Goal: Information Seeking & Learning: Compare options

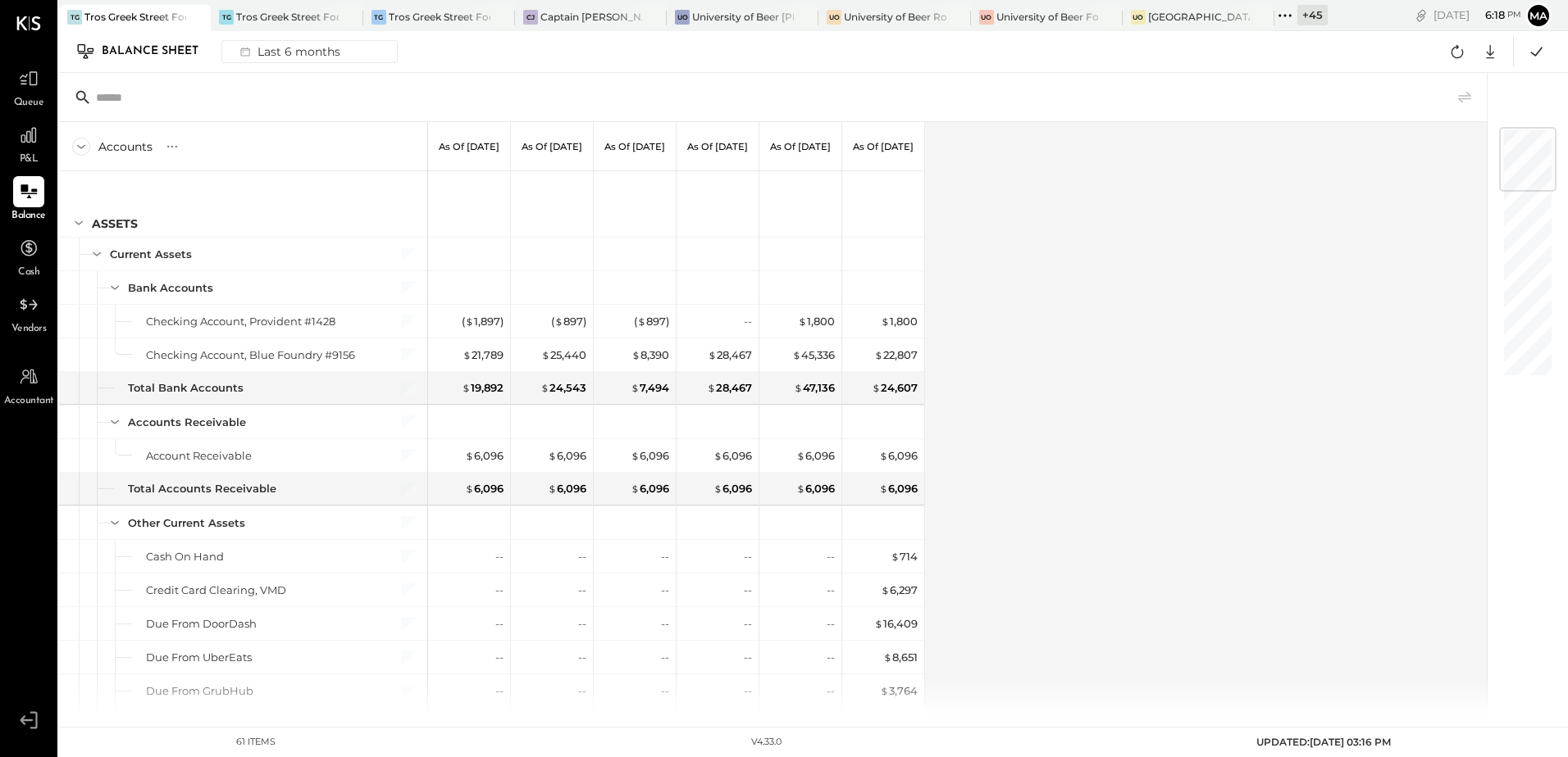
drag, startPoint x: 1093, startPoint y: 498, endPoint x: 1020, endPoint y: 405, distance: 118.2
click at [1093, 498] on div "Accounts S GL As of [DATE] As of [DATE] As of [DATE] As of [DATE] As of [DATE] …" at bounding box center [773, 420] width 1430 height 595
click at [1459, 58] on icon at bounding box center [1458, 51] width 12 height 13
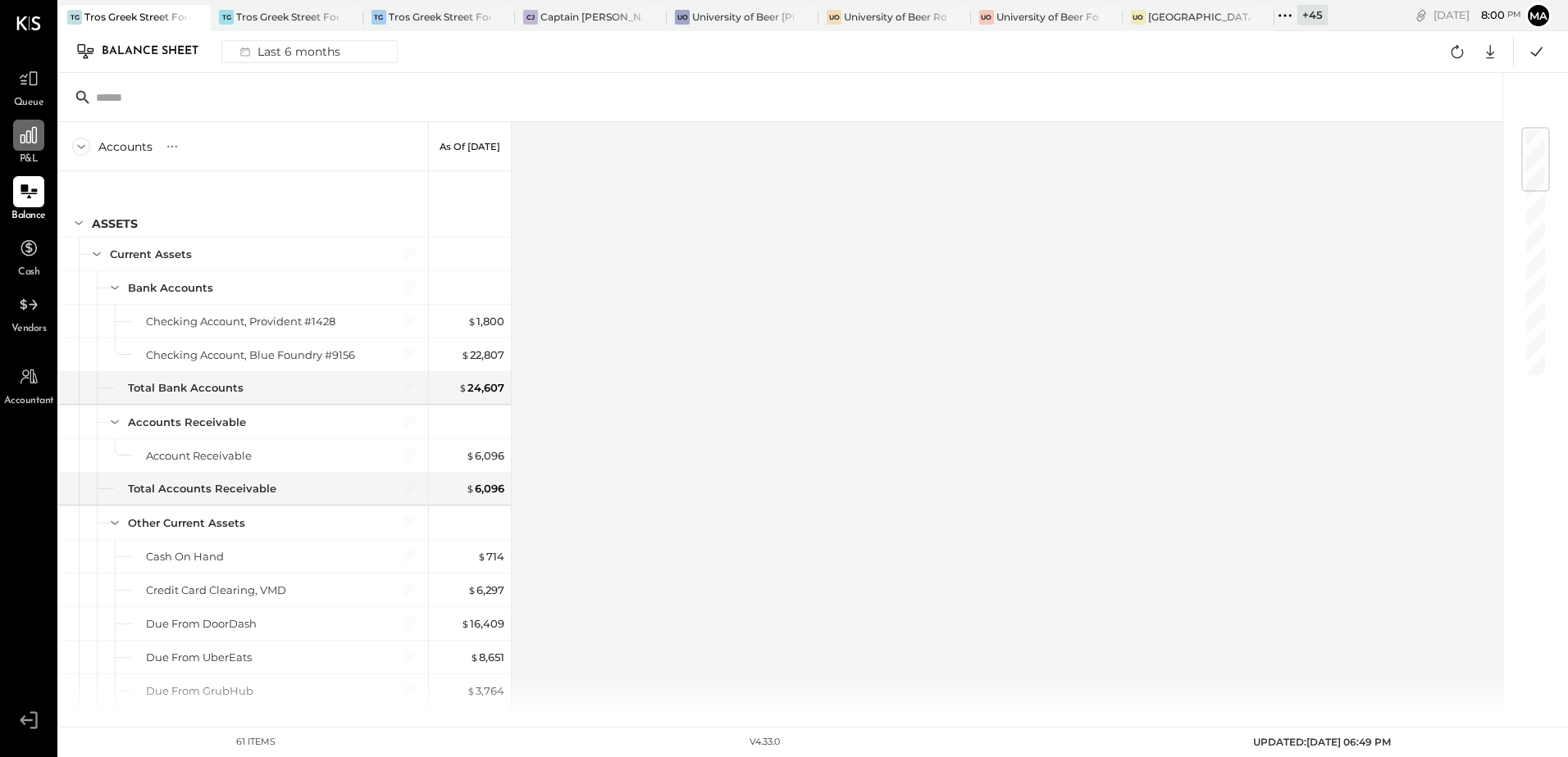
click at [35, 144] on icon at bounding box center [28, 134] width 21 height 21
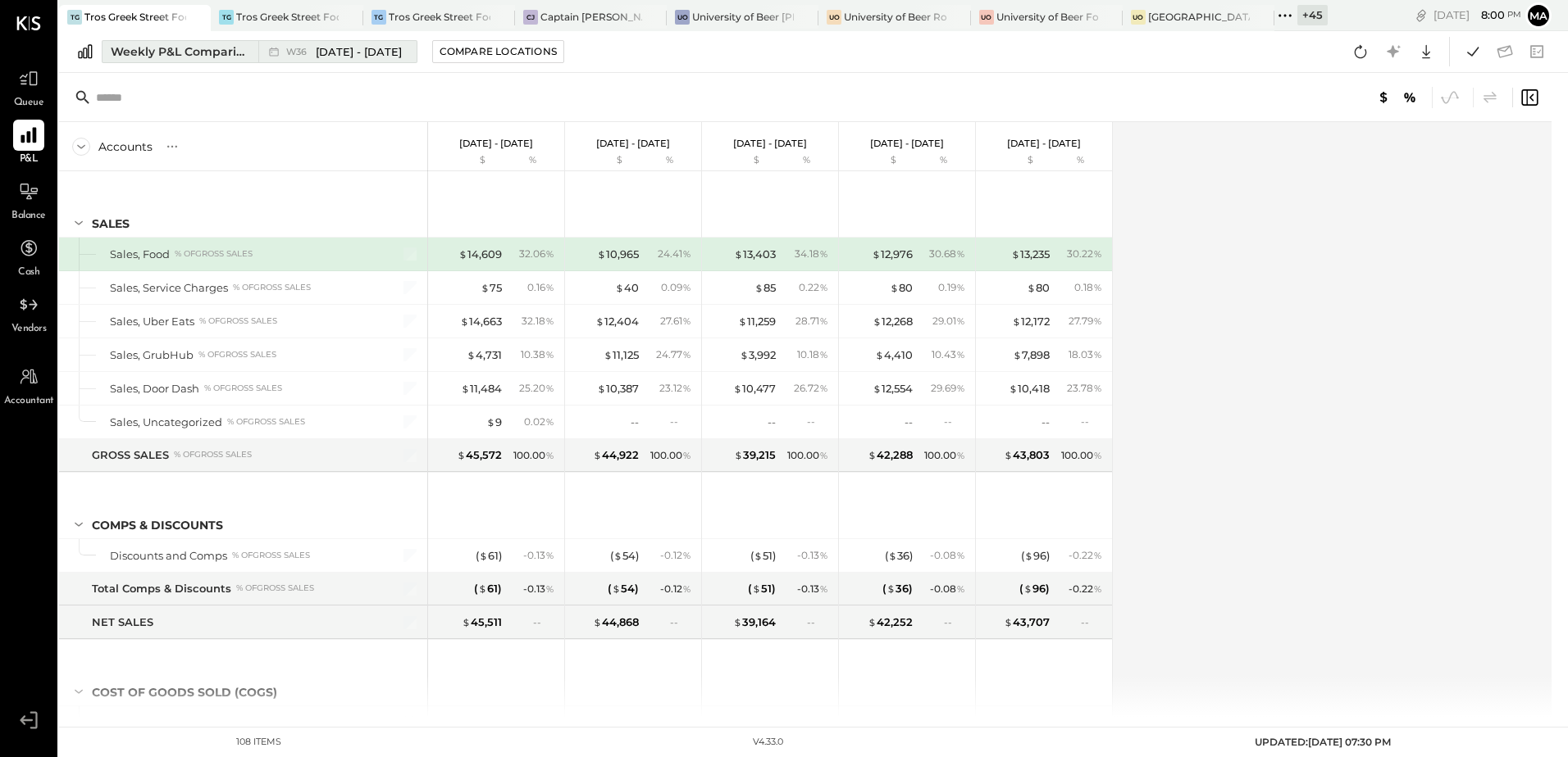
click at [145, 45] on div "Weekly P&L Comparison" at bounding box center [179, 52] width 137 height 16
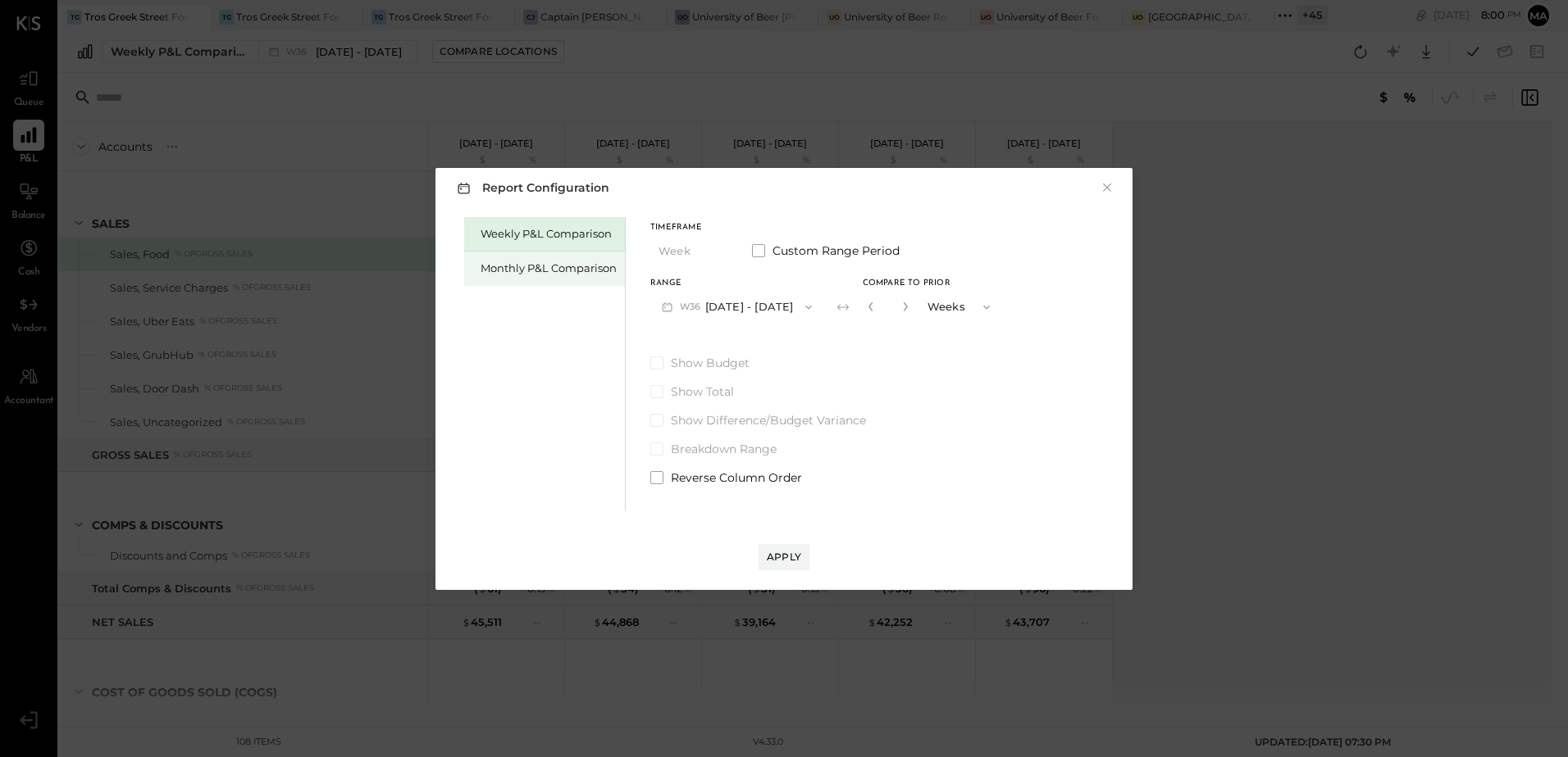
click at [507, 273] on div "Monthly P&L Comparison" at bounding box center [548, 269] width 136 height 16
click at [776, 309] on button "M09 [DATE] - [DATE]" at bounding box center [737, 306] width 173 height 30
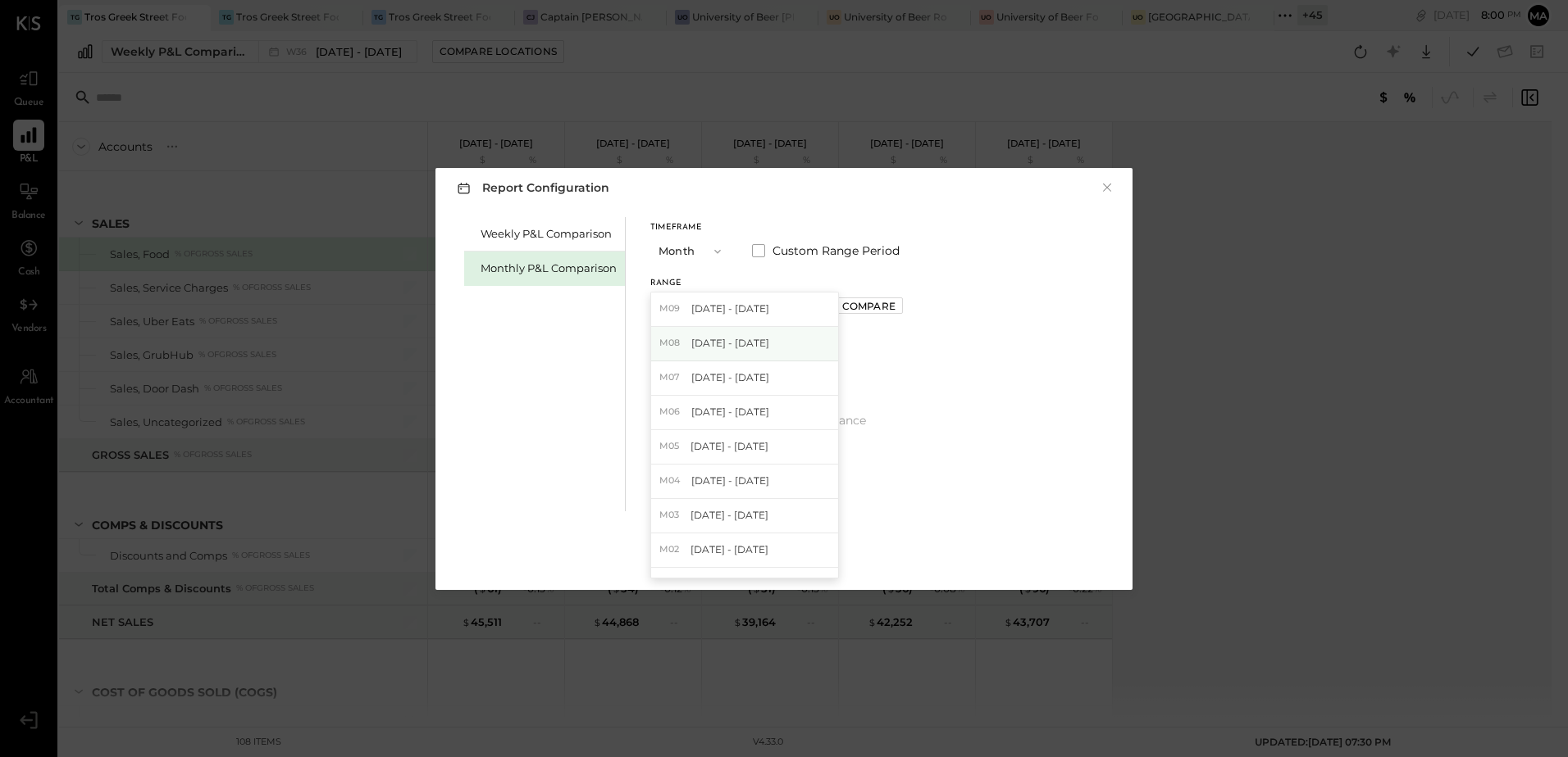
click at [762, 341] on div "M08 [DATE] - [DATE]" at bounding box center [744, 344] width 187 height 35
click at [875, 309] on div "Compare" at bounding box center [869, 306] width 54 height 14
click at [782, 561] on div "Apply" at bounding box center [784, 557] width 35 height 14
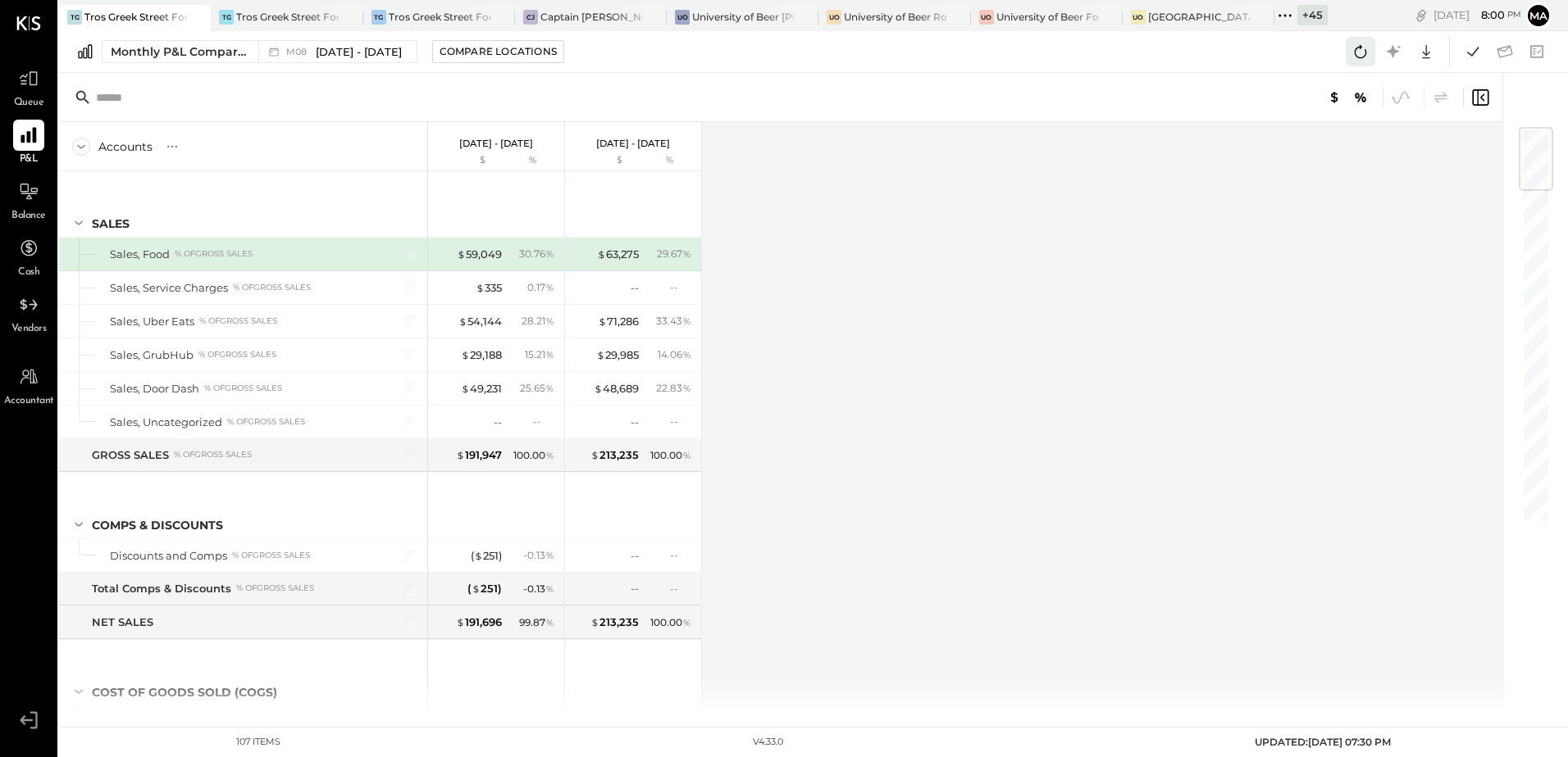
click at [1364, 59] on icon at bounding box center [1360, 51] width 21 height 21
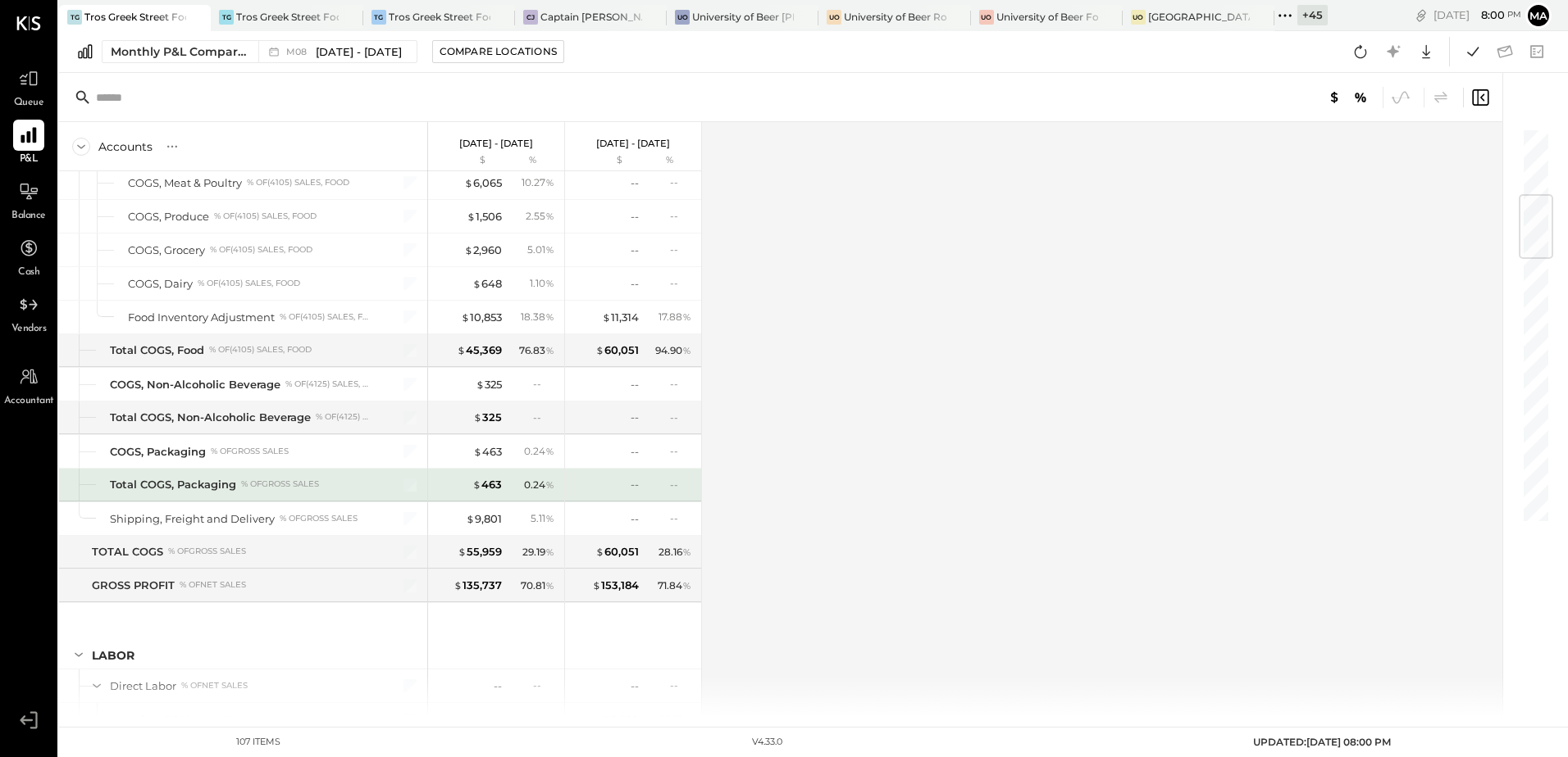
scroll to position [820, 0]
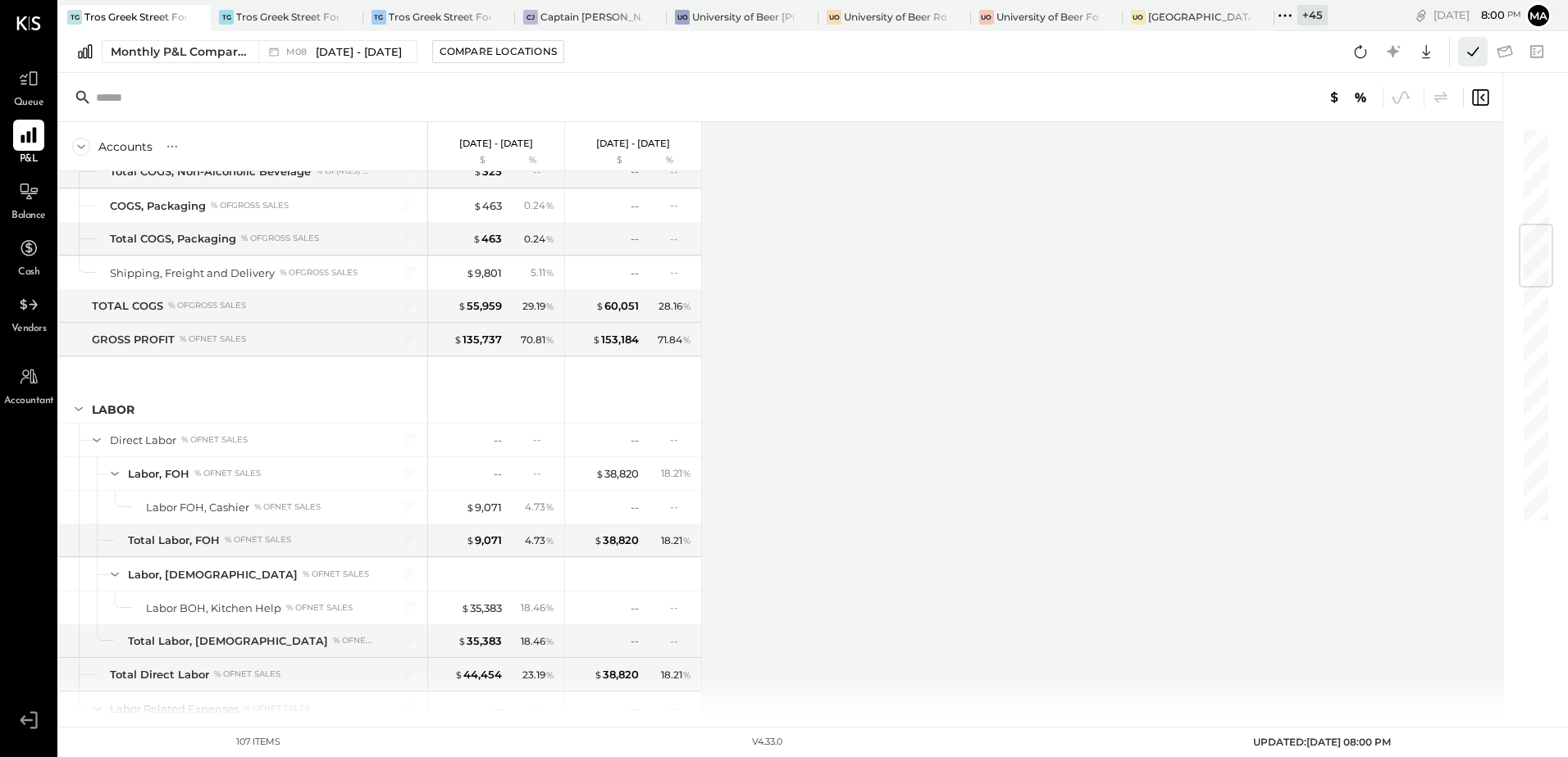
click at [1473, 58] on icon at bounding box center [1471, 51] width 21 height 21
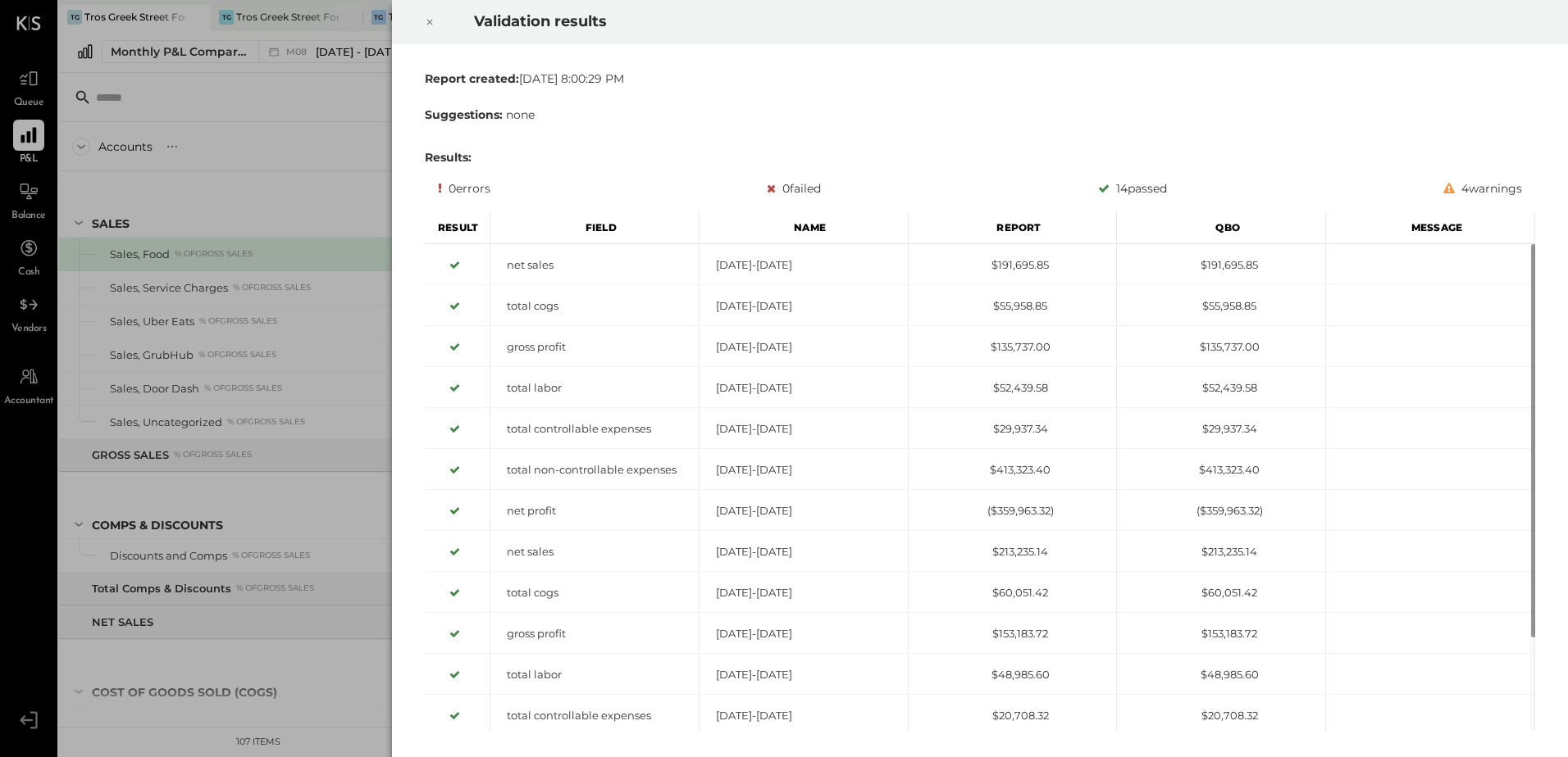
click at [431, 20] on icon at bounding box center [430, 22] width 10 height 20
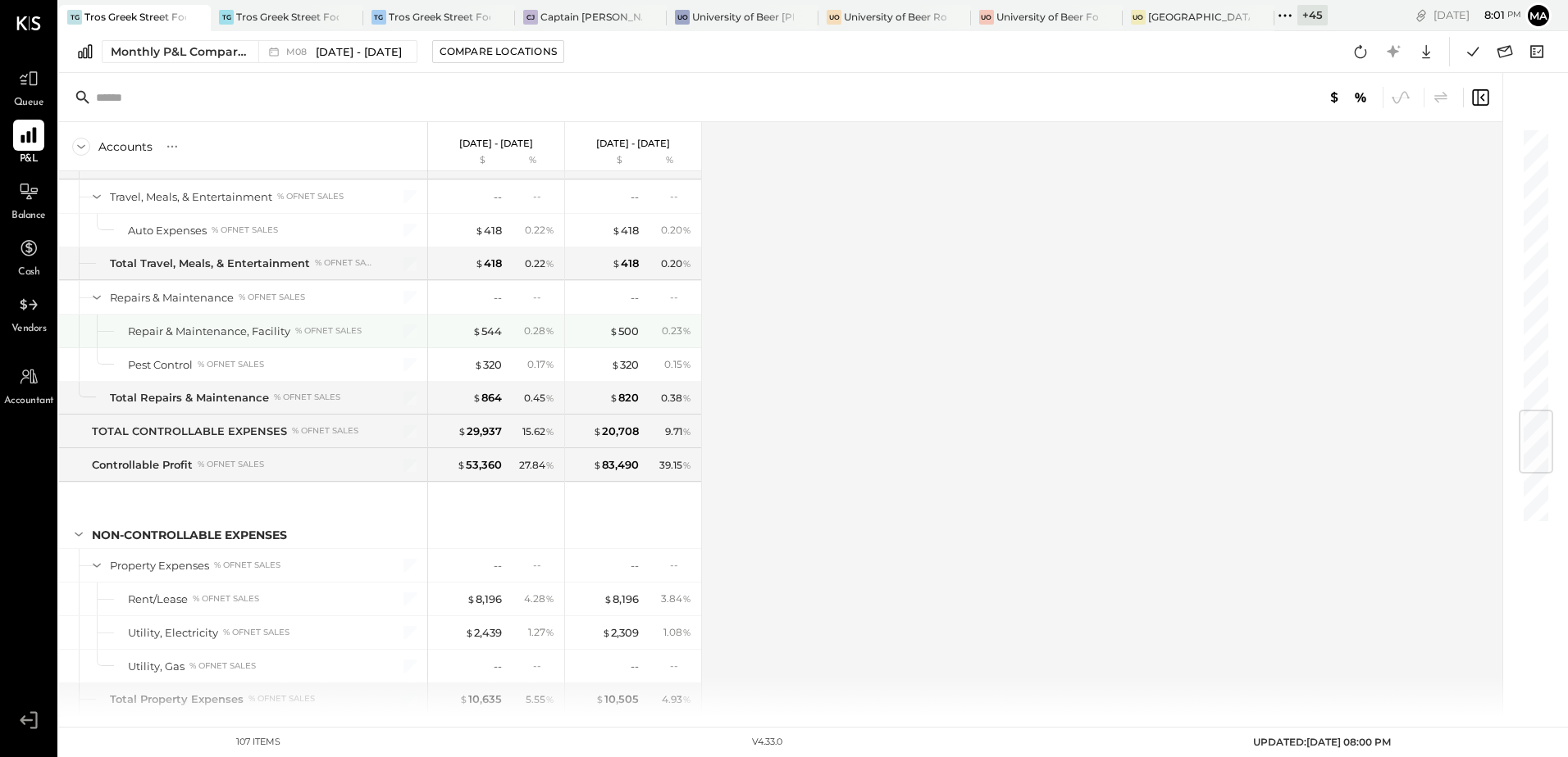
scroll to position [1997, 0]
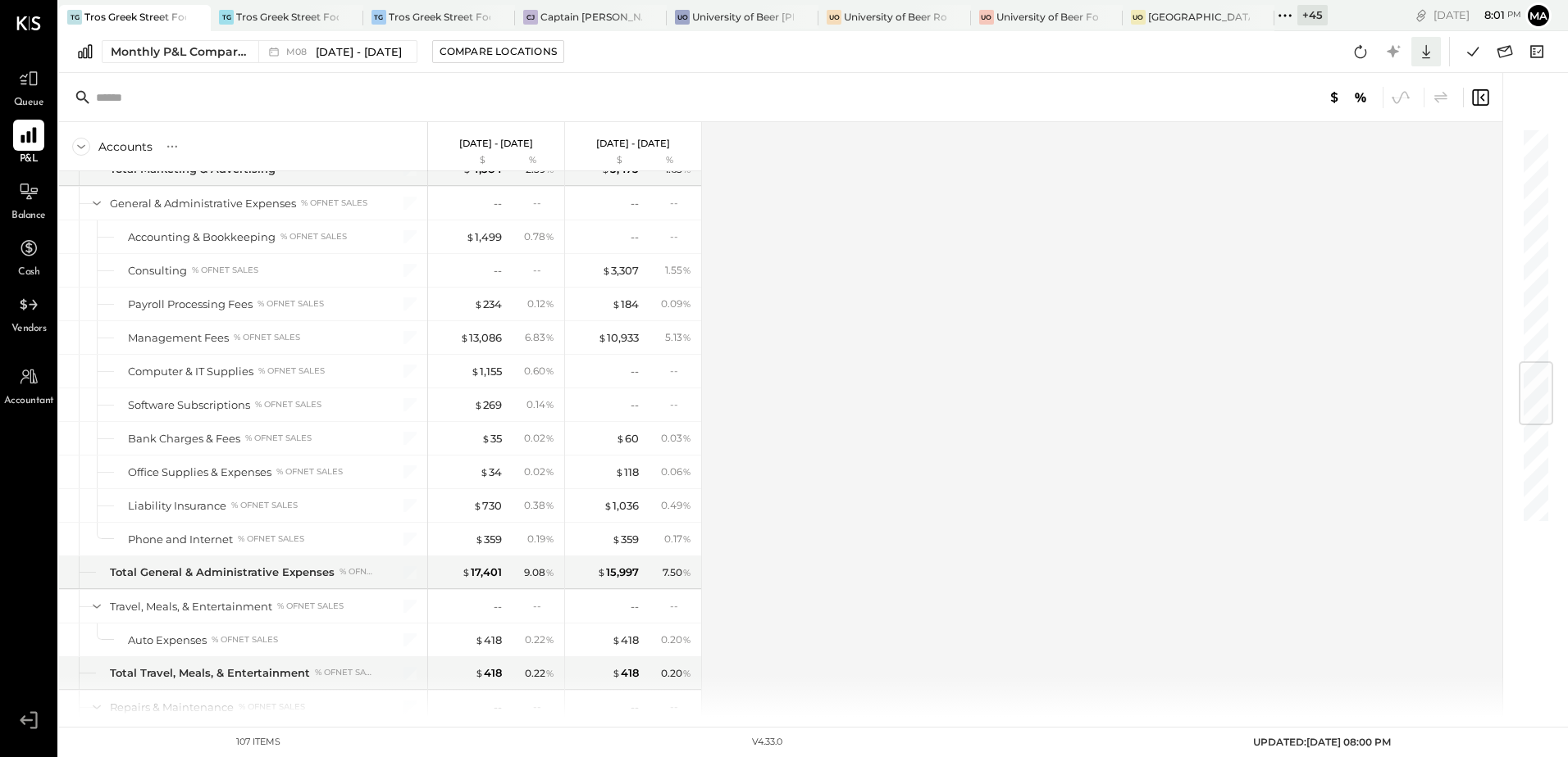
click at [1426, 54] on icon at bounding box center [1426, 52] width 8 height 14
click at [1356, 147] on div "Excel" at bounding box center [1375, 147] width 131 height 35
click at [30, 208] on div "Balance" at bounding box center [29, 200] width 35 height 48
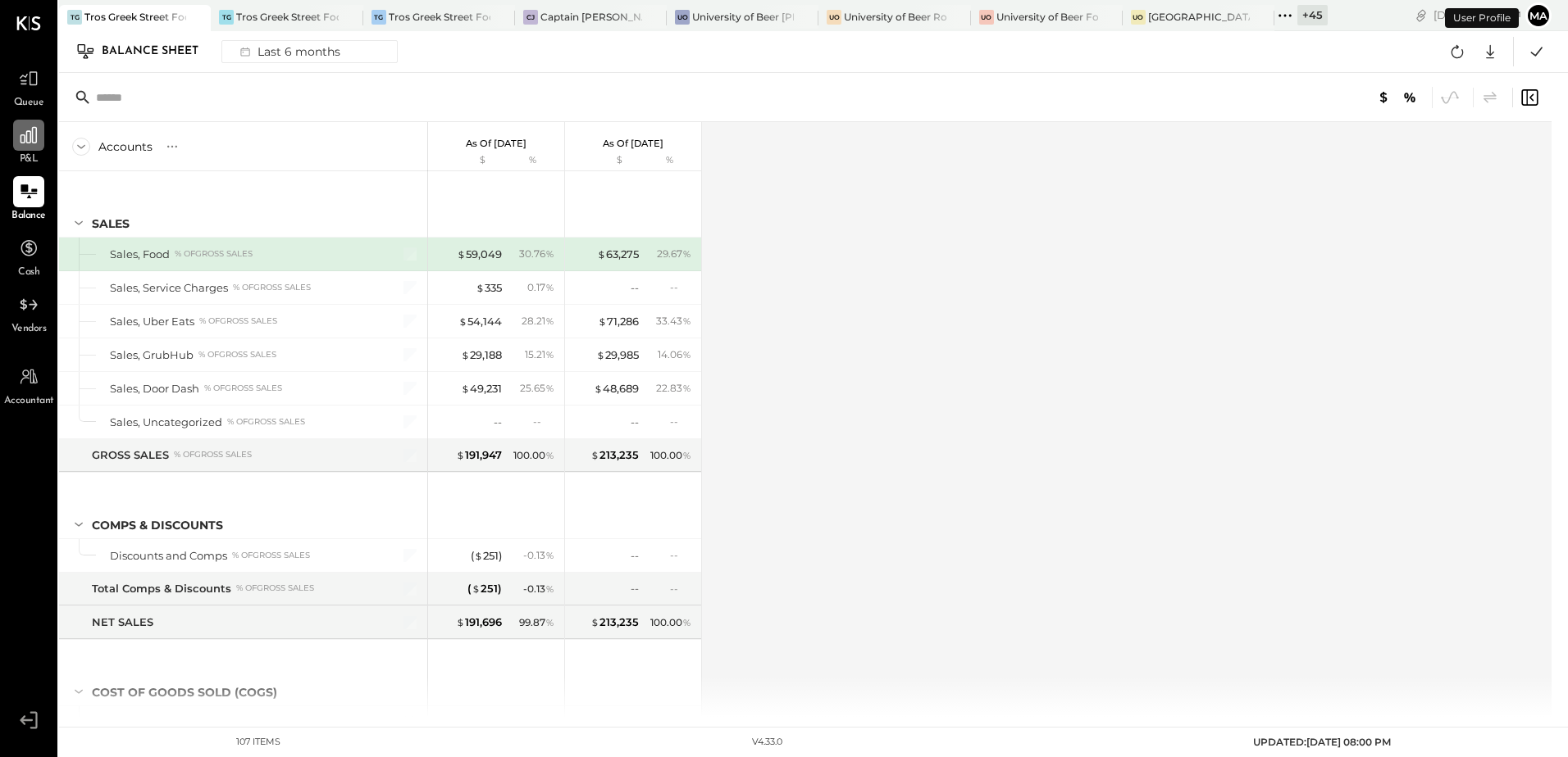
click at [29, 143] on icon at bounding box center [29, 135] width 16 height 16
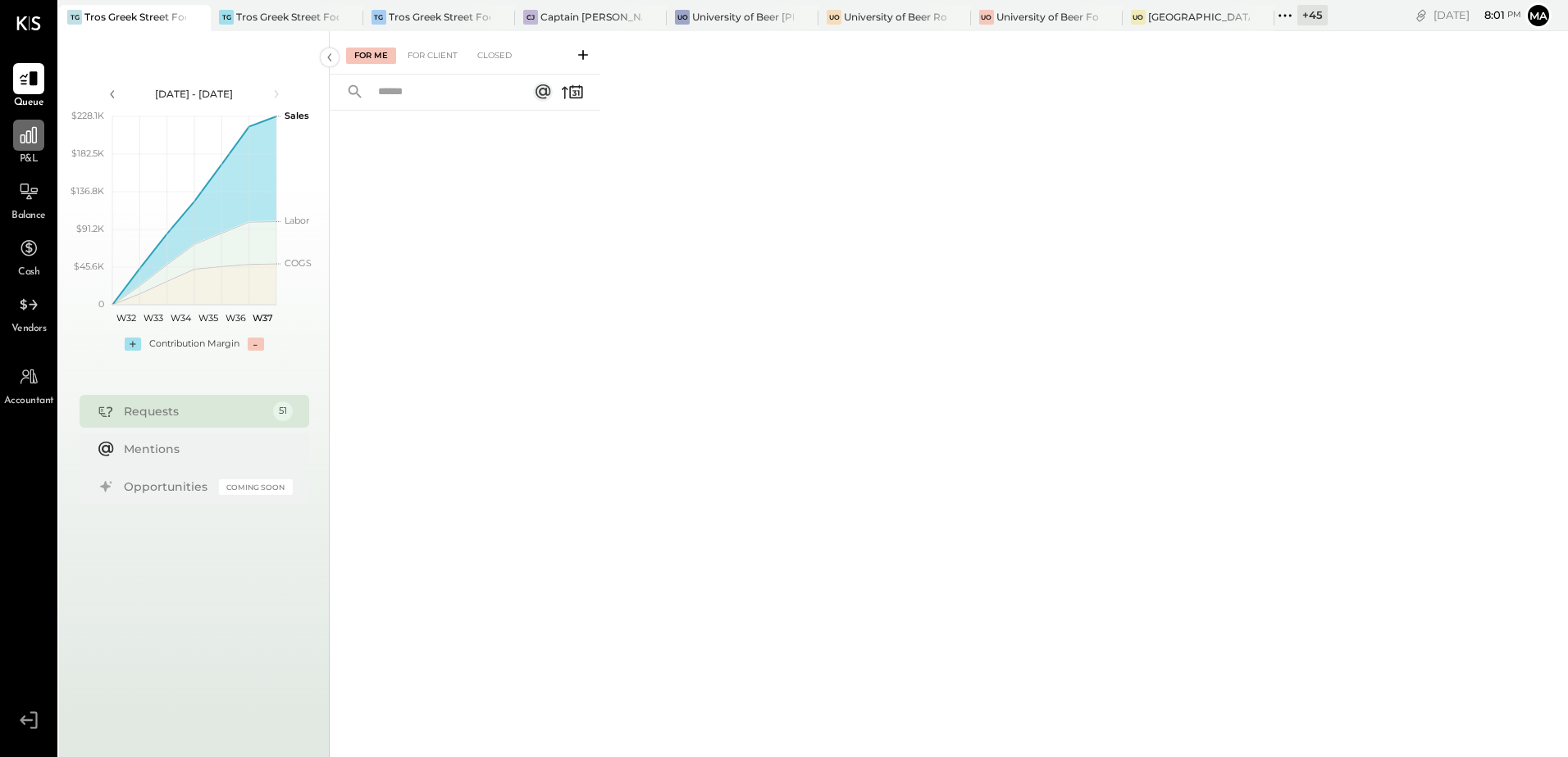
click at [25, 127] on icon at bounding box center [28, 134] width 21 height 21
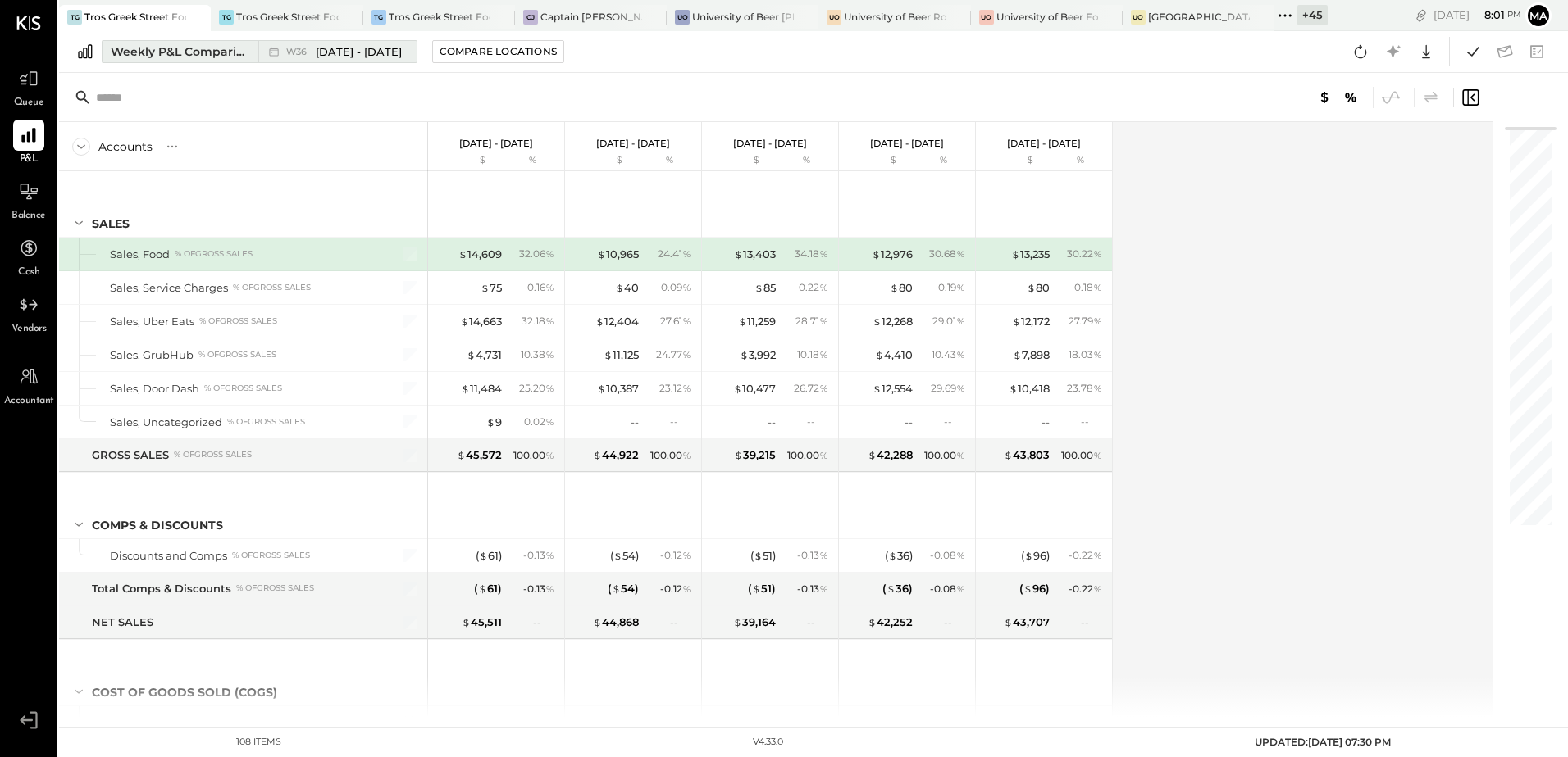
click at [142, 49] on div "Weekly P&L Comparison" at bounding box center [179, 52] width 137 height 16
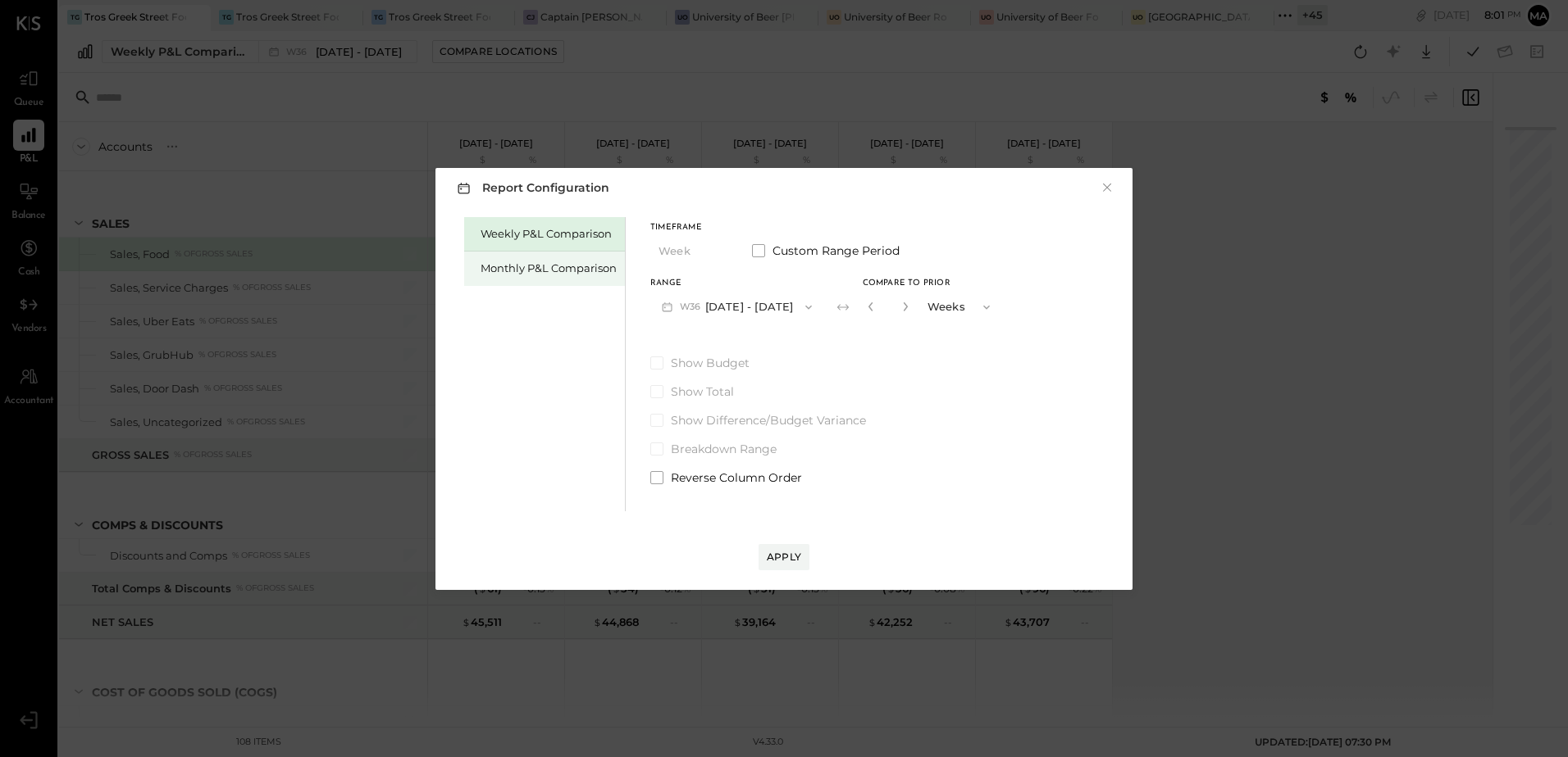
click at [524, 276] on div "Monthly P&L Comparison" at bounding box center [548, 269] width 136 height 16
click at [767, 311] on button "M09 [DATE] - [DATE]" at bounding box center [737, 306] width 173 height 30
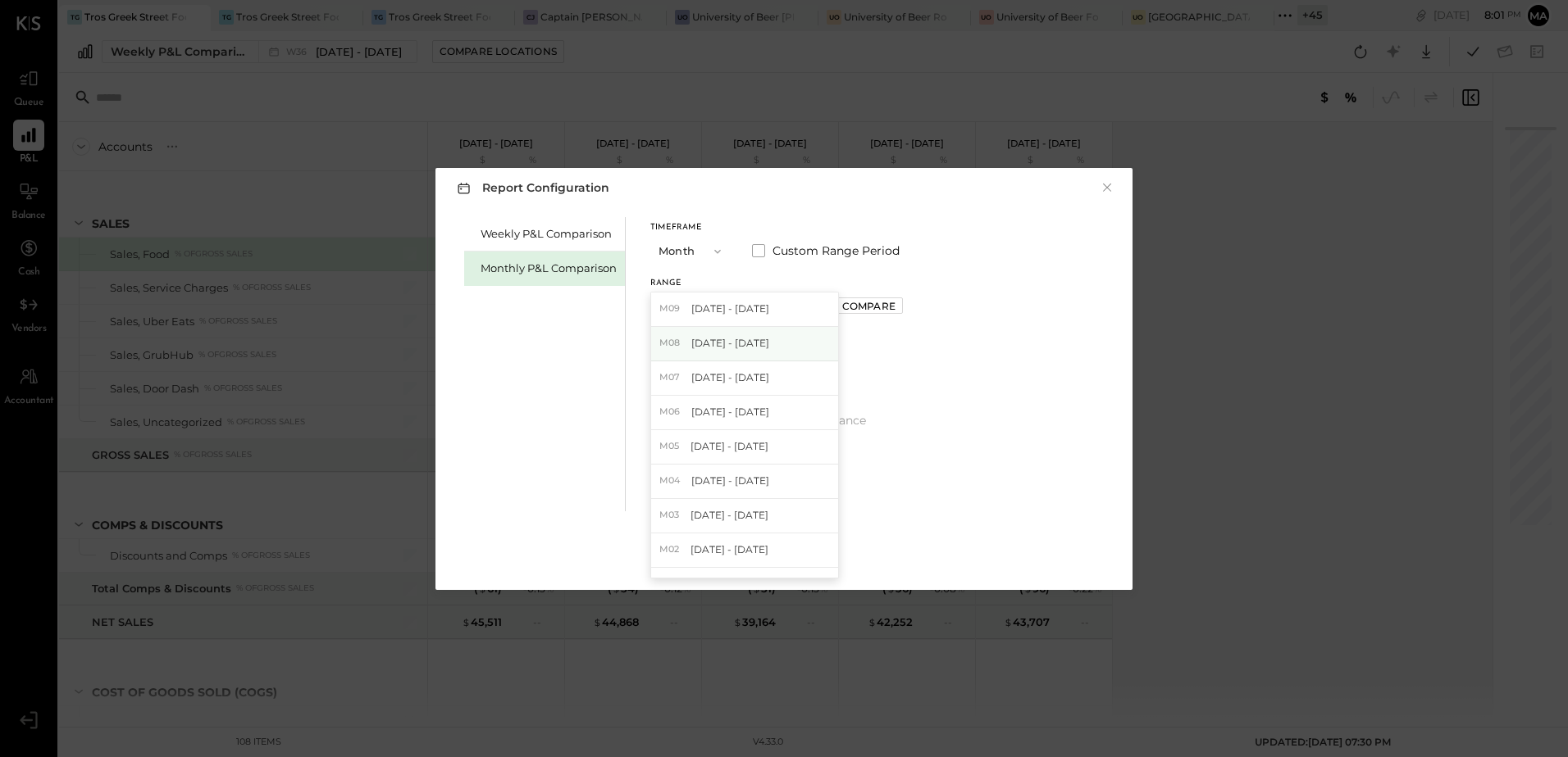
click at [757, 336] on span "[DATE] - [DATE]" at bounding box center [730, 343] width 78 height 14
click at [778, 559] on div "Apply" at bounding box center [784, 557] width 35 height 14
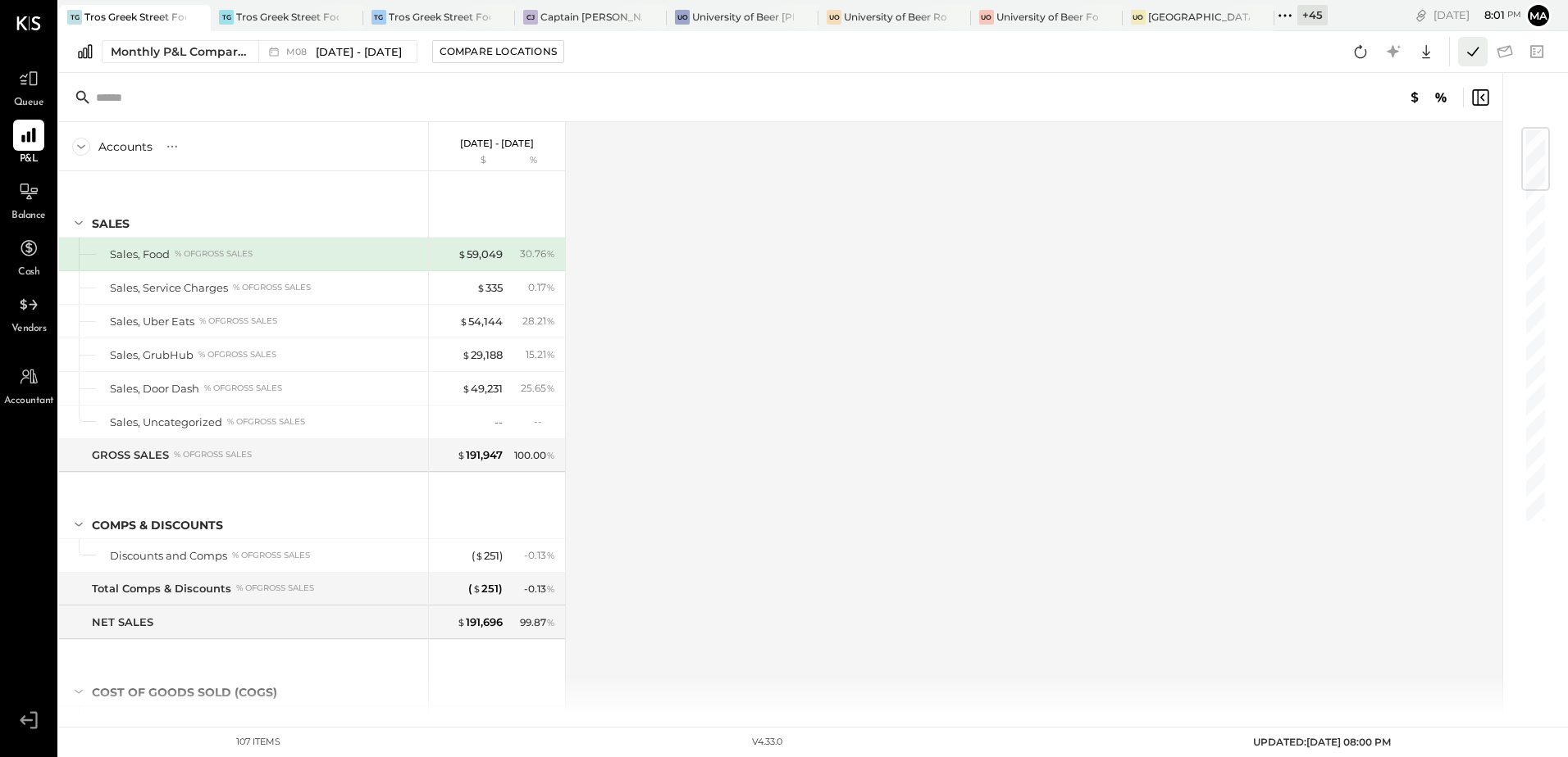
click at [1470, 54] on icon at bounding box center [1471, 51] width 21 height 21
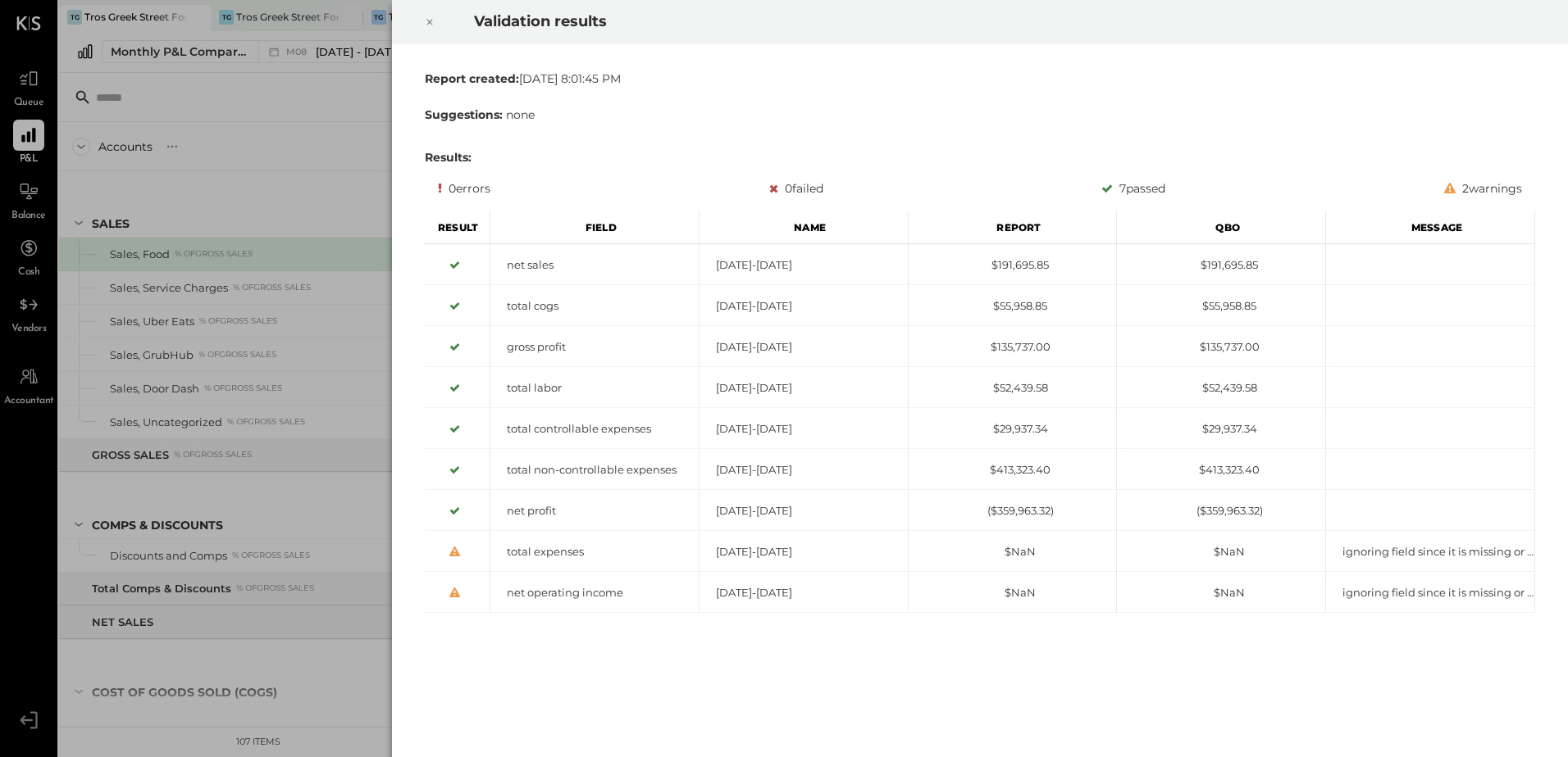
click at [431, 12] on icon at bounding box center [430, 22] width 10 height 20
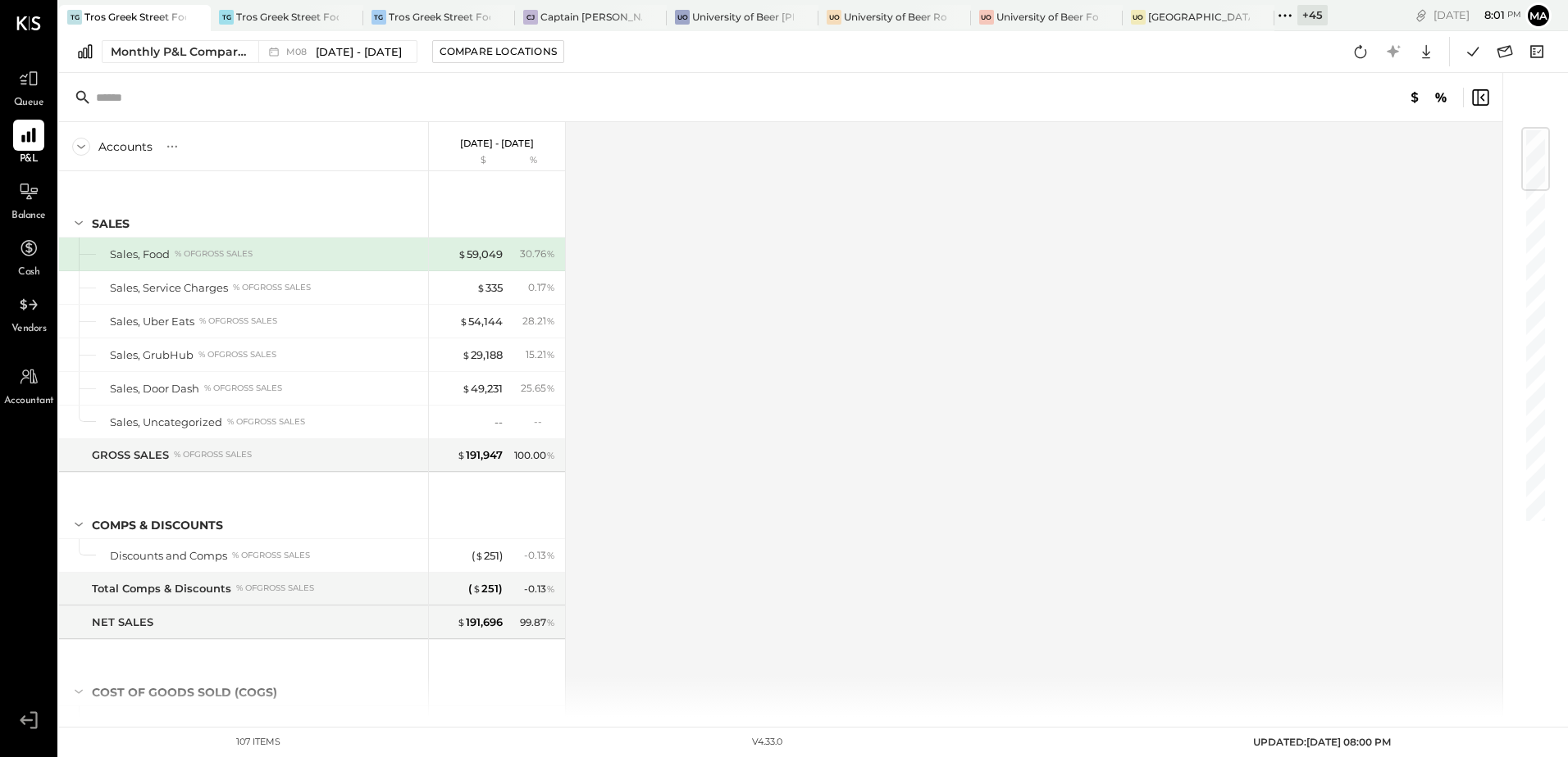
click at [889, 310] on div "Accounts S % GL [DATE] - [DATE] $ % SALES Sales, Food % of GROSS SALES Sales, S…" at bounding box center [781, 420] width 1446 height 595
click at [1535, 55] on icon at bounding box center [1536, 51] width 21 height 21
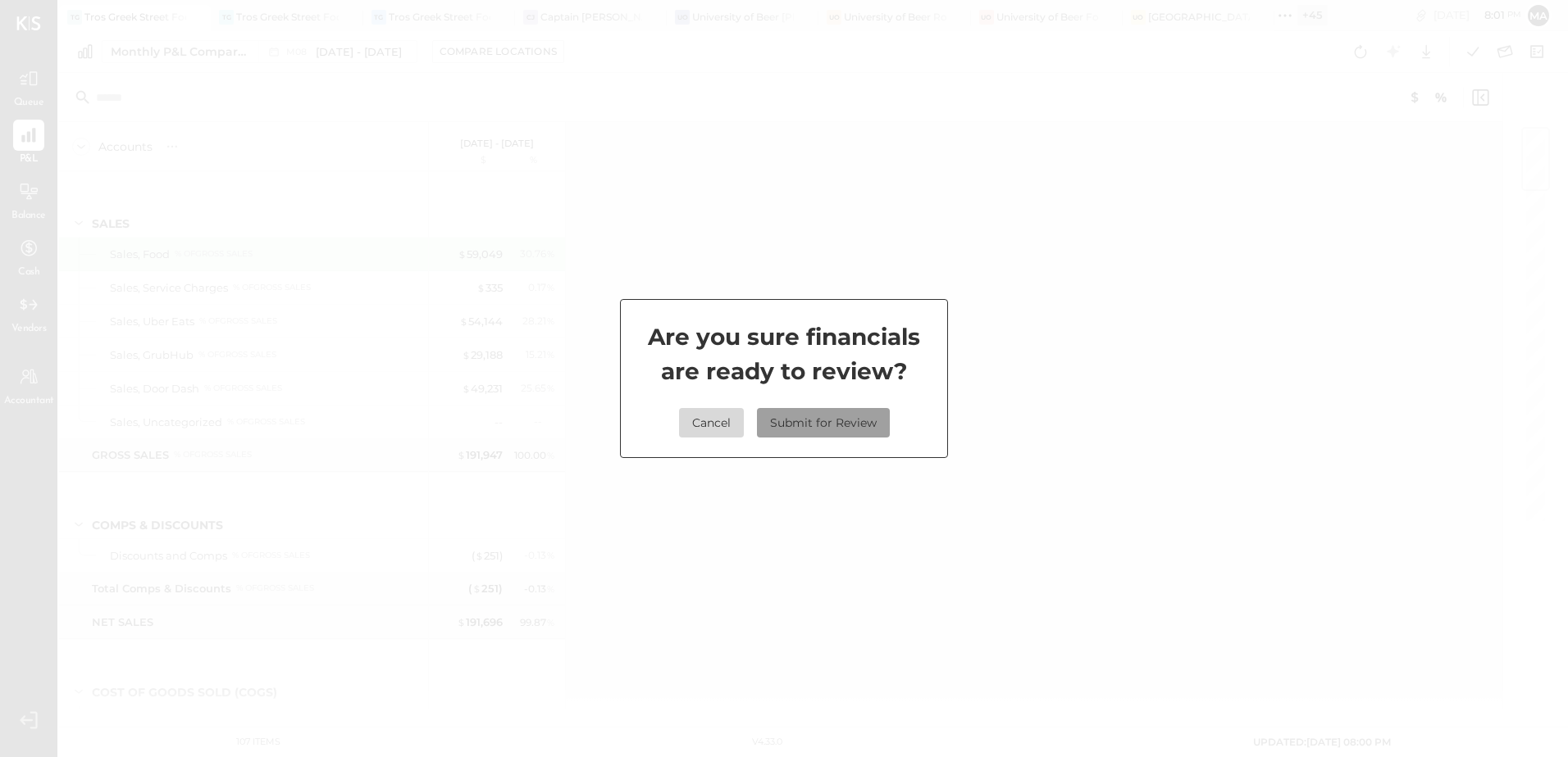
click at [858, 422] on button "Submit for Review" at bounding box center [824, 423] width 133 height 30
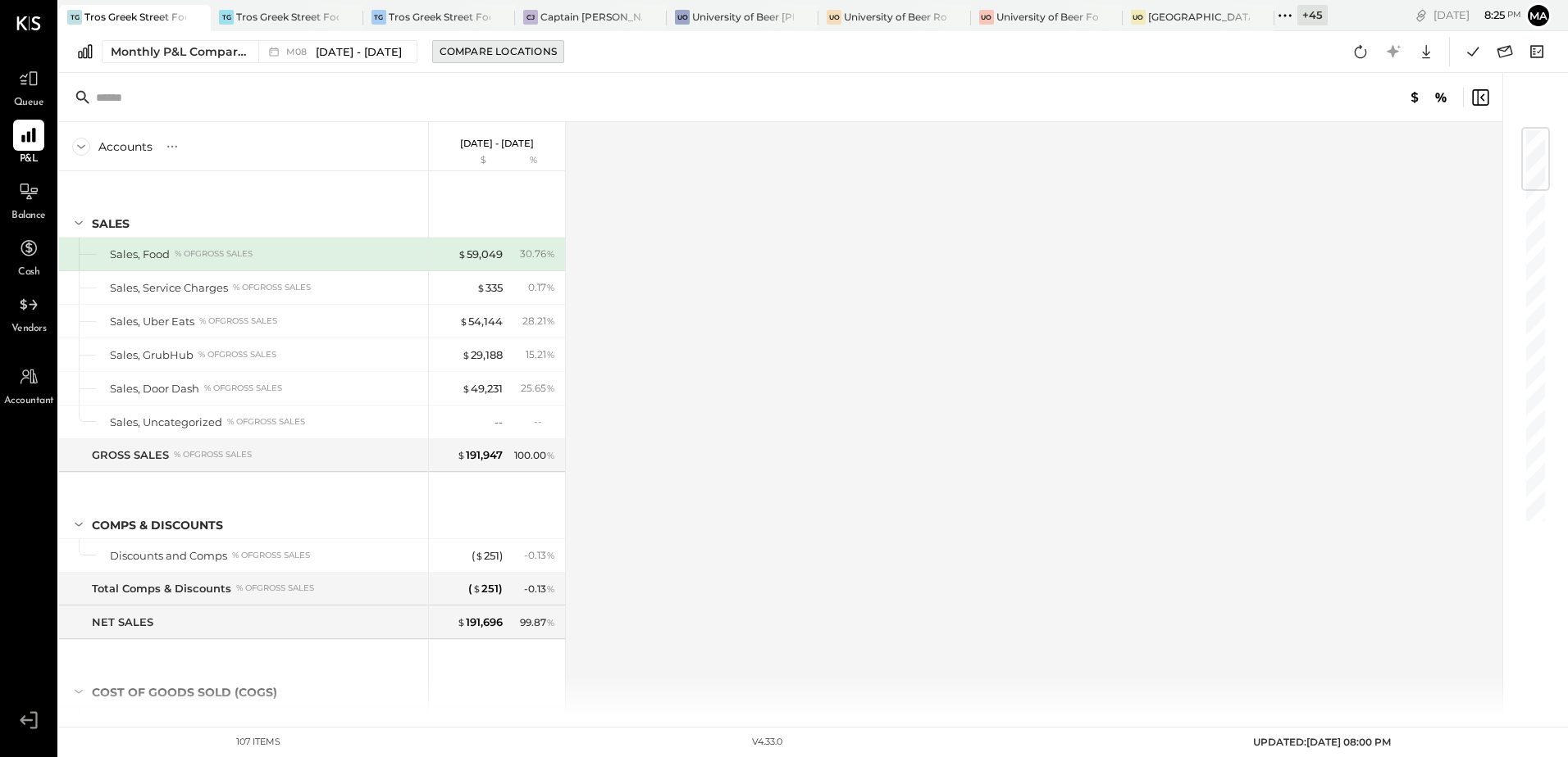
click at [507, 49] on div "Compare Locations" at bounding box center [498, 52] width 117 height 14
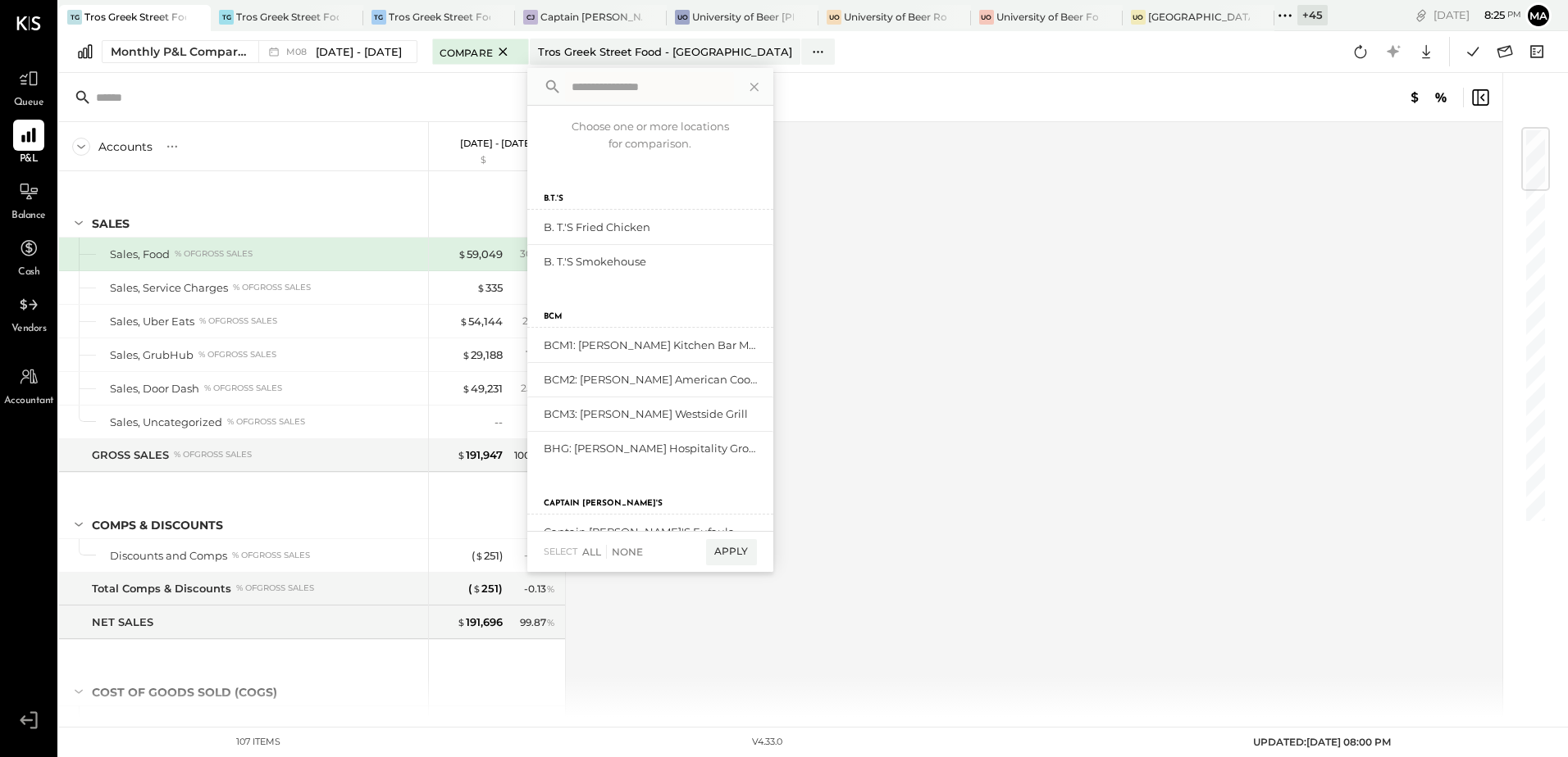
click at [578, 80] on input "text" at bounding box center [650, 88] width 169 height 30
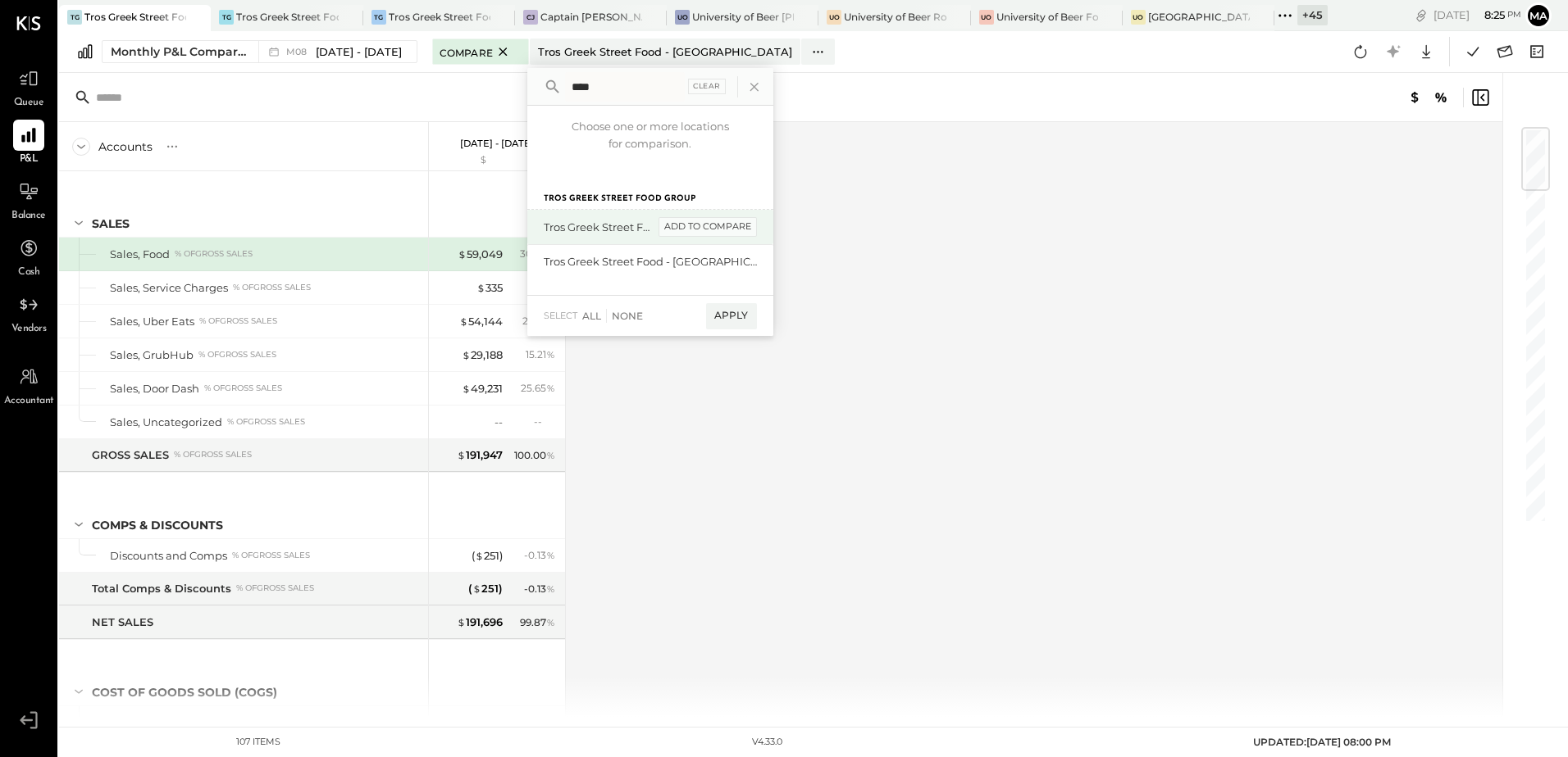
type input "****"
click at [734, 226] on div "add to compare" at bounding box center [707, 227] width 98 height 20
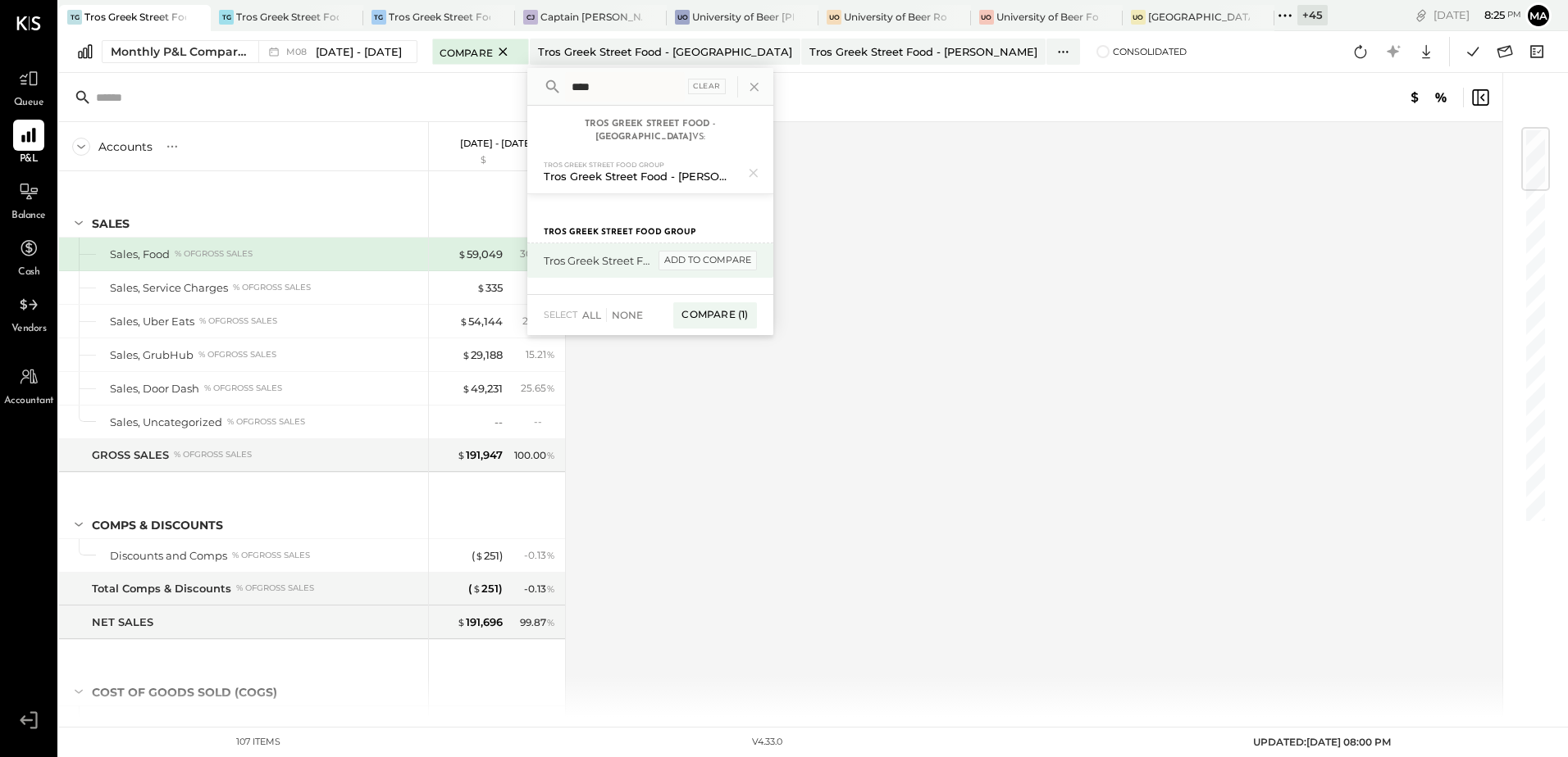
click at [726, 251] on div "add to compare" at bounding box center [707, 261] width 98 height 20
click at [714, 308] on div "Compare (2)" at bounding box center [713, 320] width 86 height 26
